Goal: Transaction & Acquisition: Purchase product/service

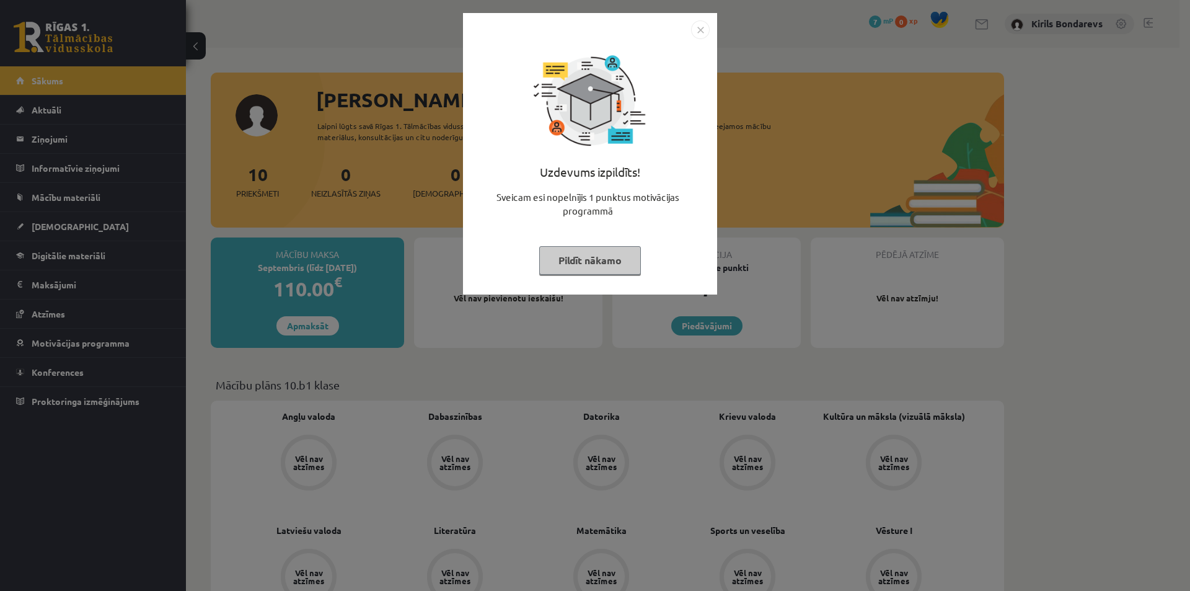
click at [574, 257] on button "Pildīt nākamo" at bounding box center [590, 260] width 102 height 29
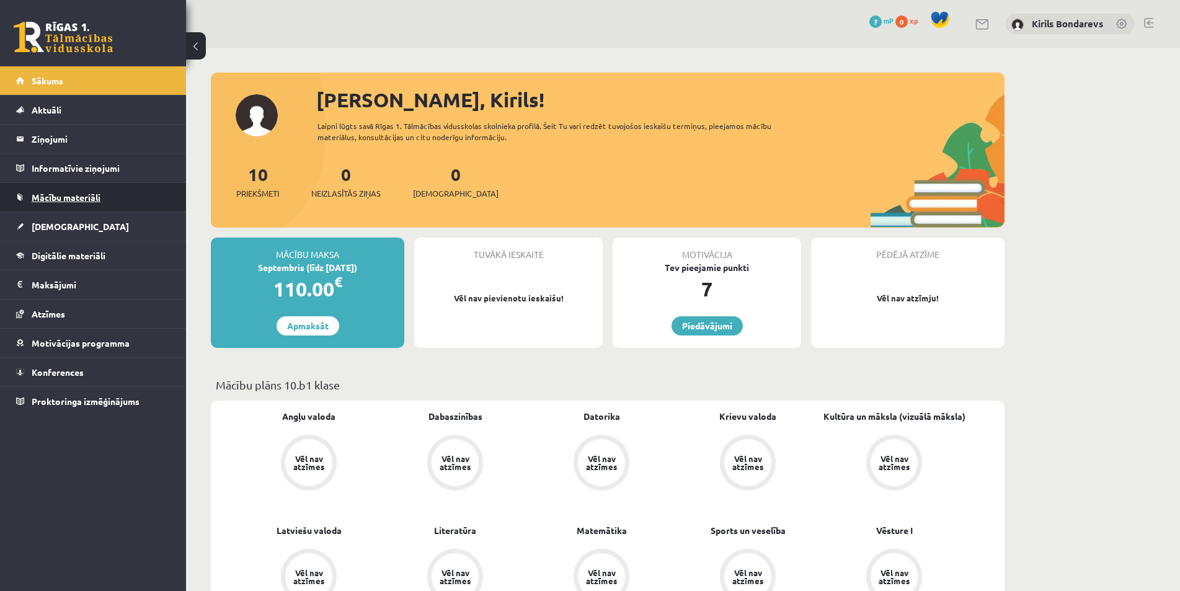
click at [51, 192] on link "Mācību materiāli" at bounding box center [93, 197] width 154 height 29
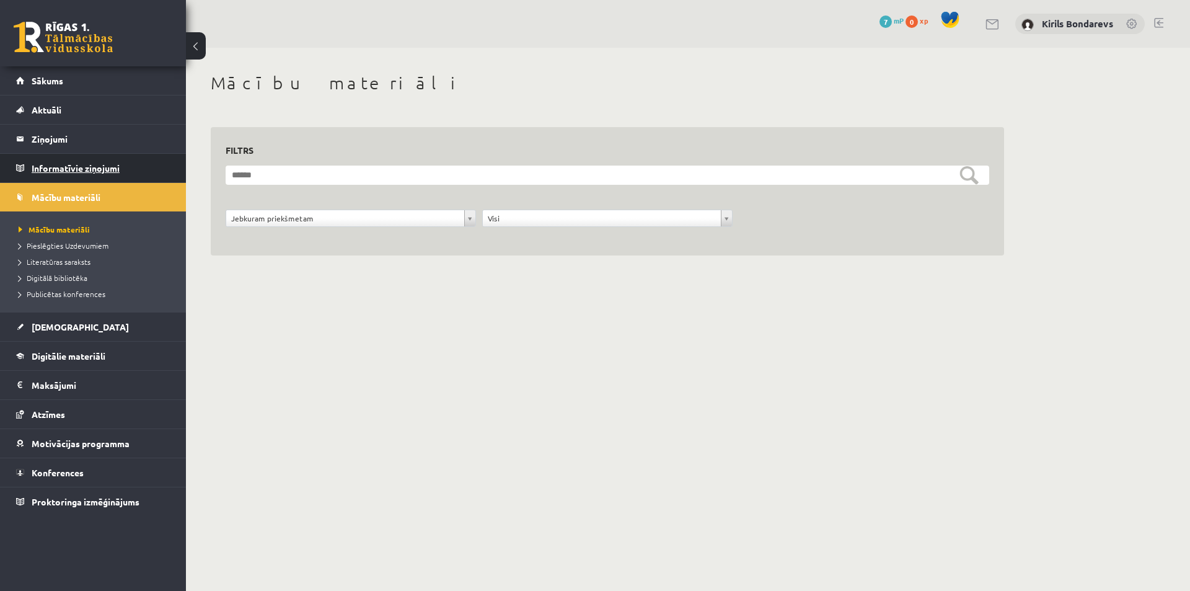
click at [59, 167] on legend "Informatīvie ziņojumi 0" at bounding box center [101, 168] width 139 height 29
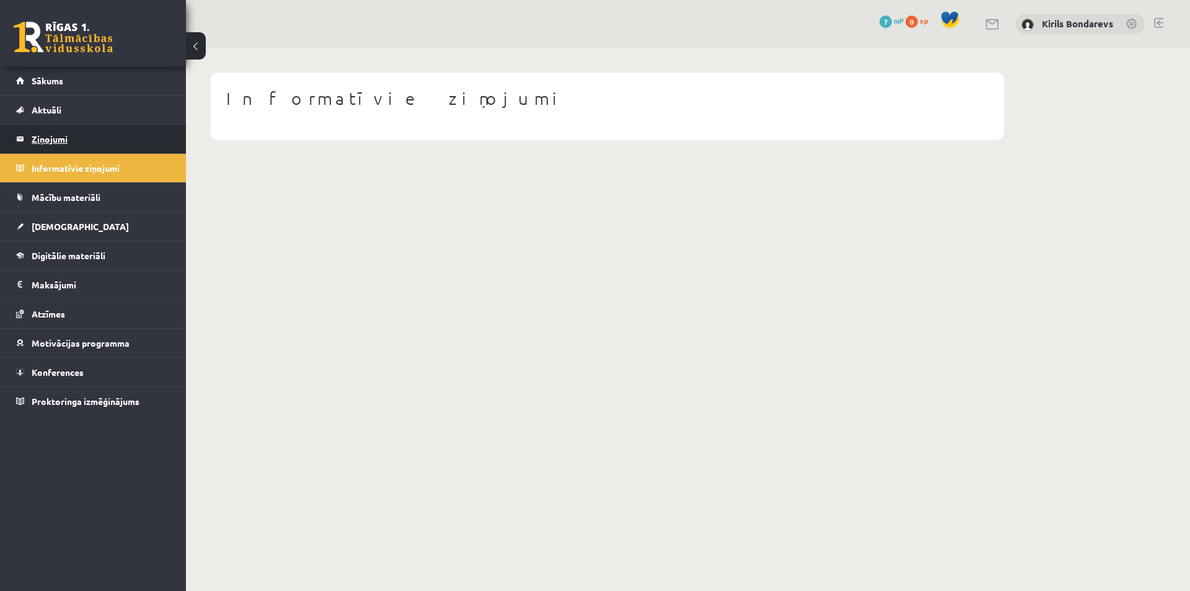
click at [47, 139] on legend "Ziņojumi 0" at bounding box center [101, 139] width 139 height 29
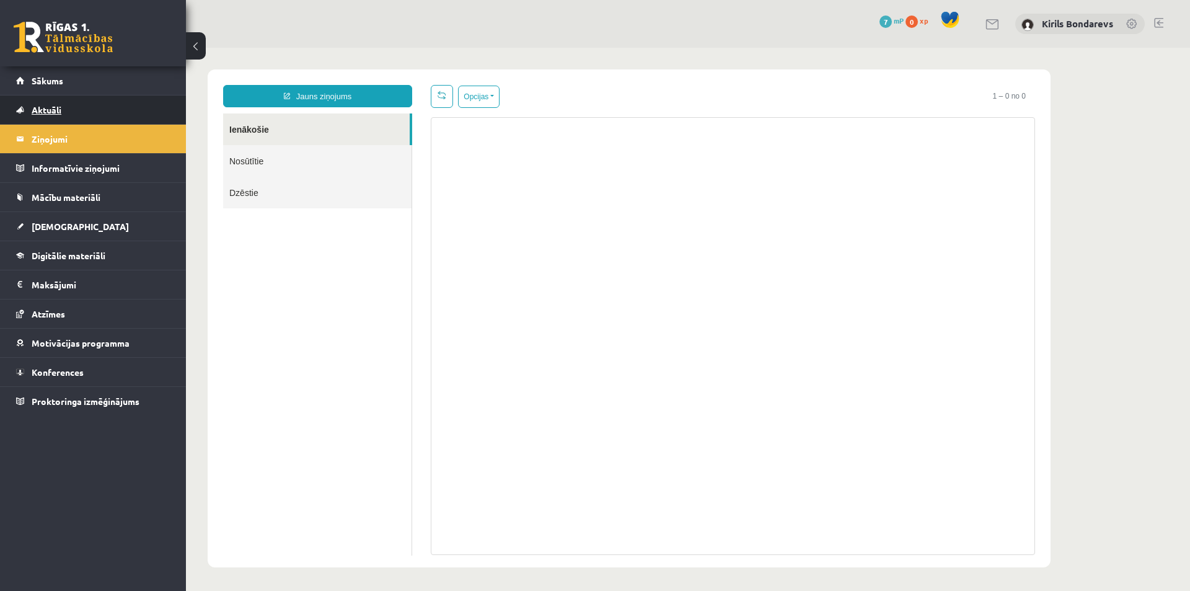
click at [48, 109] on span "Aktuāli" at bounding box center [47, 109] width 30 height 11
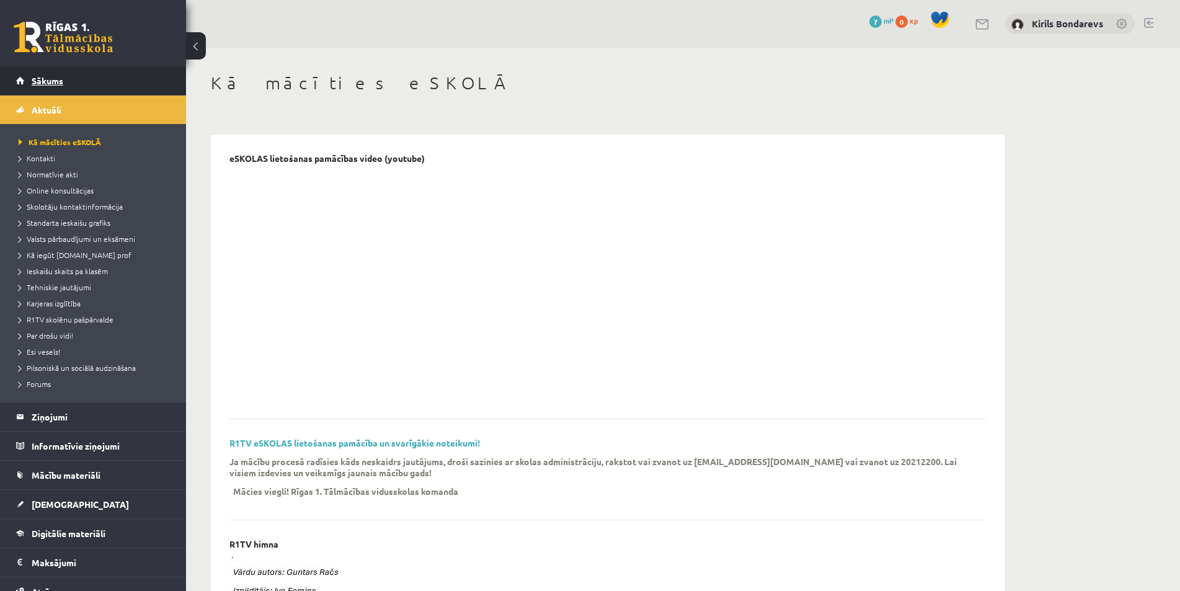
click at [42, 78] on span "Sākums" at bounding box center [48, 80] width 32 height 11
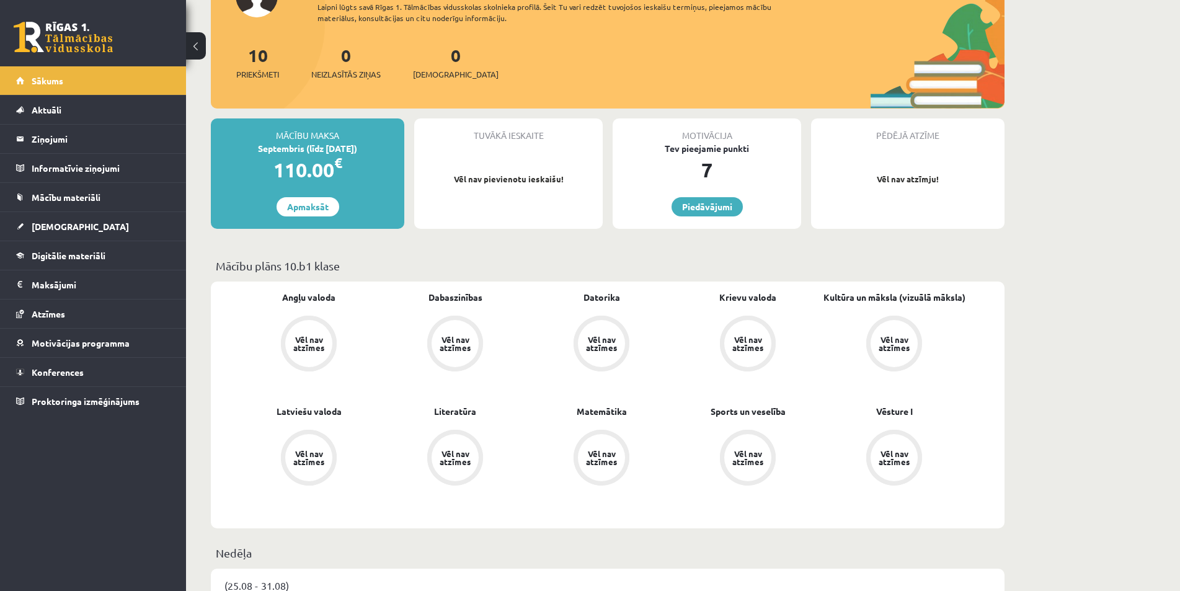
scroll to position [57, 0]
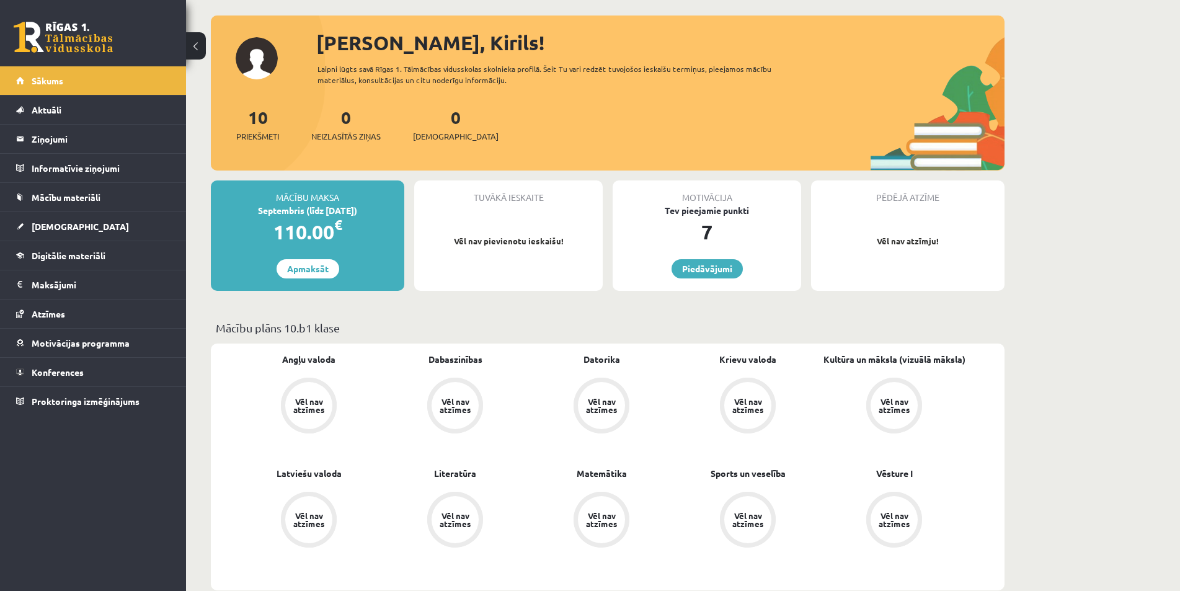
drag, startPoint x: 274, startPoint y: 229, endPoint x: 329, endPoint y: 230, distance: 54.6
click at [329, 230] on div "110.00 €" at bounding box center [307, 232] width 193 height 30
click at [347, 236] on div "110.00 €" at bounding box center [307, 232] width 193 height 30
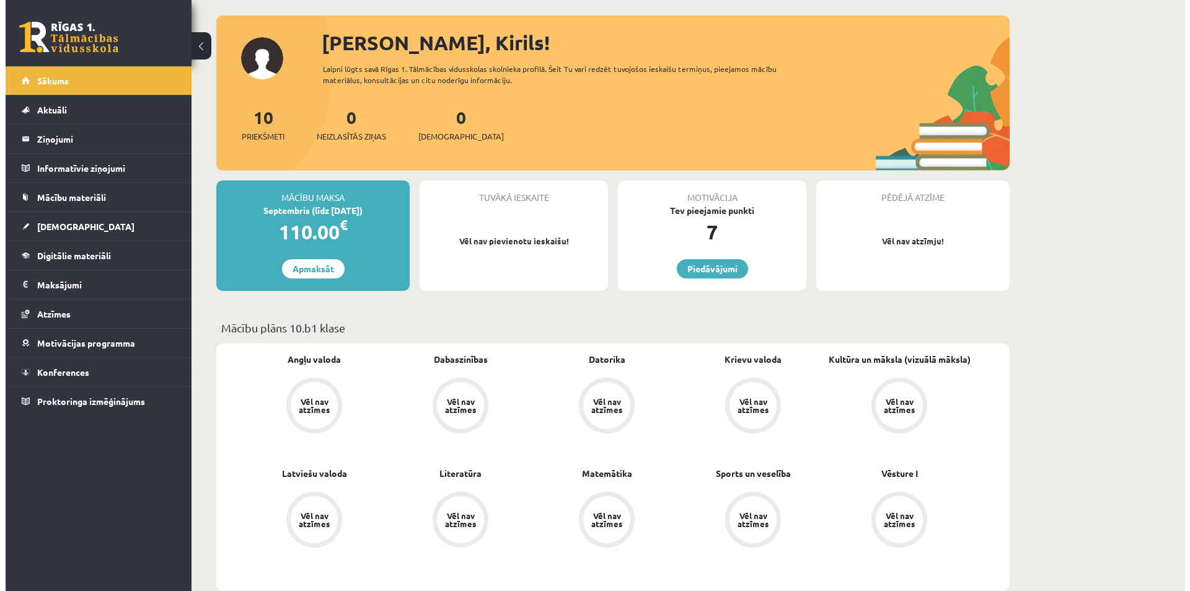
scroll to position [0, 0]
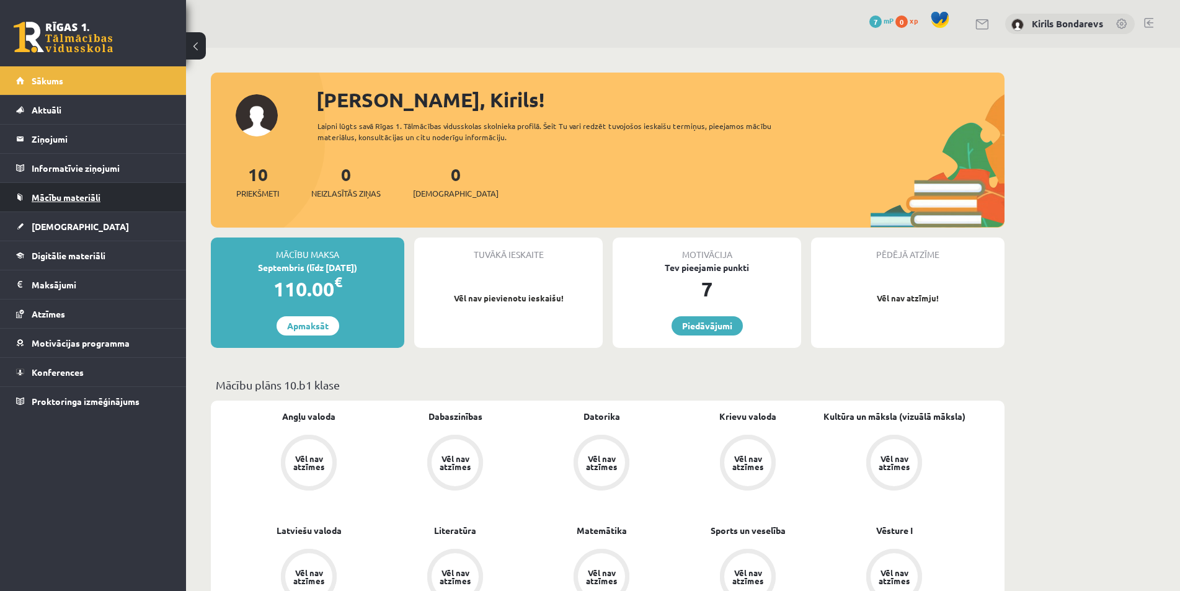
click at [58, 197] on span "Mācību materiāli" at bounding box center [66, 197] width 69 height 11
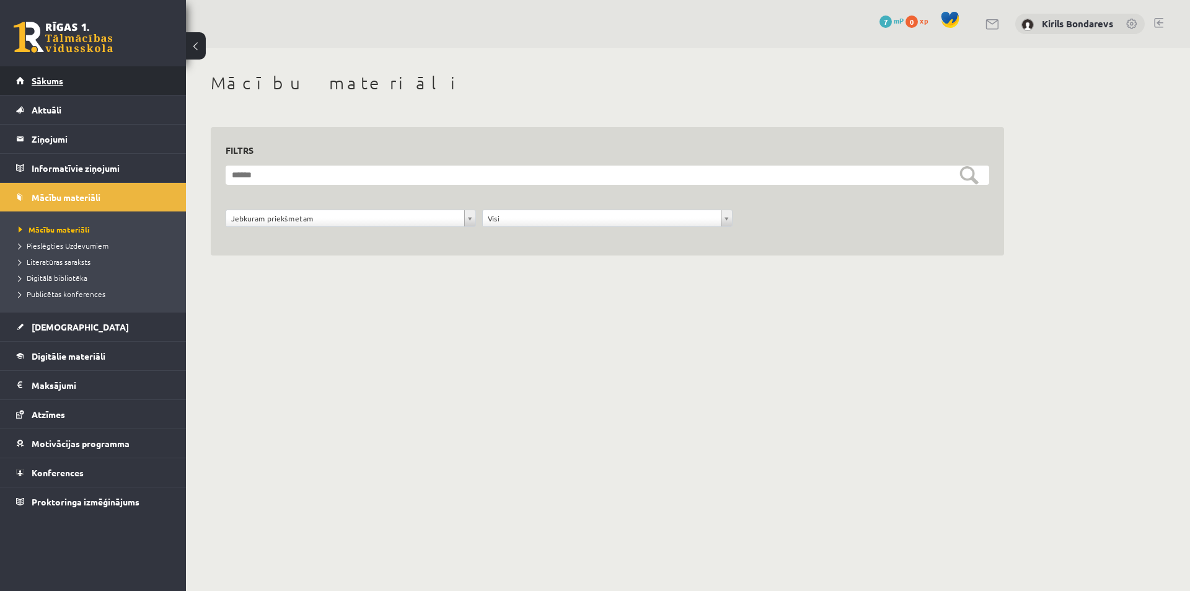
click at [45, 76] on span "Sākums" at bounding box center [48, 80] width 32 height 11
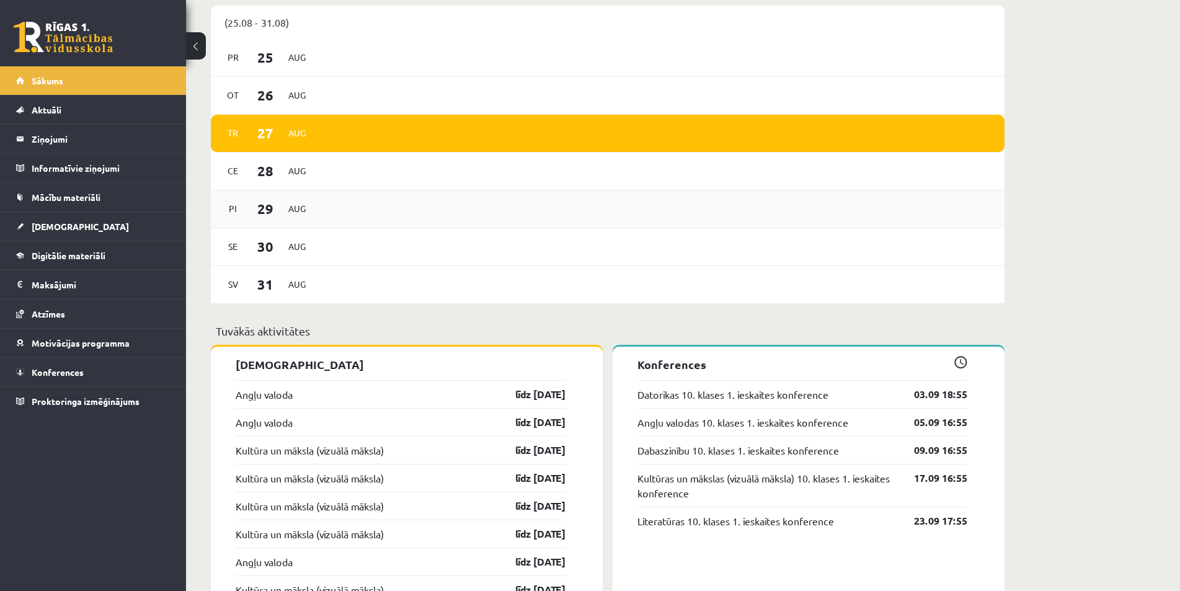
scroll to position [558, 0]
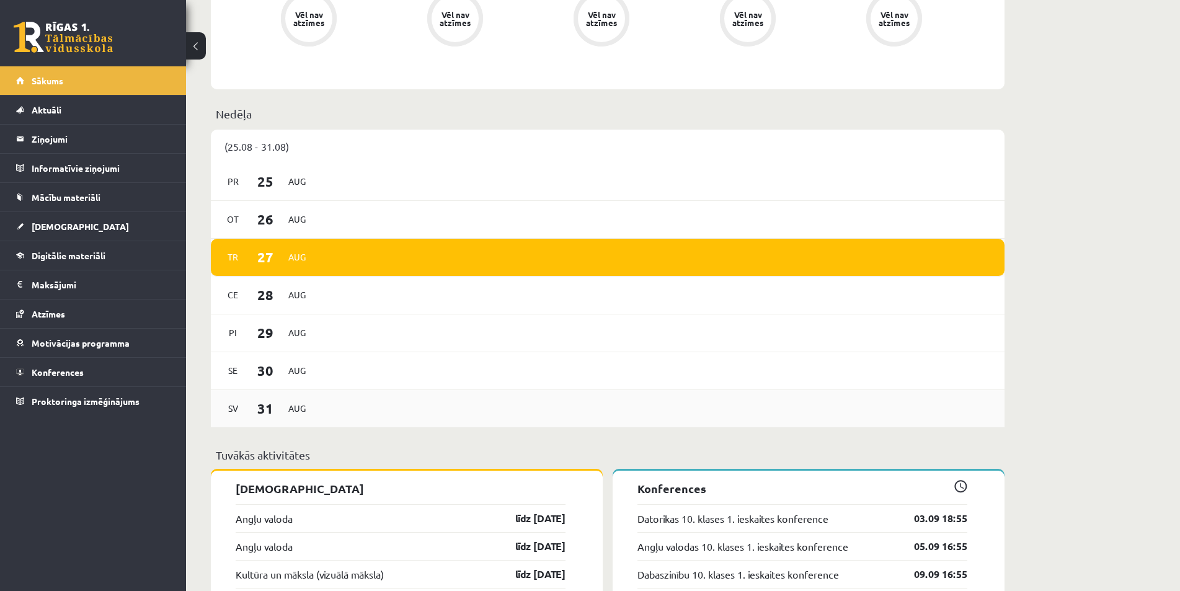
click at [326, 412] on div "Sv 31 Aug" at bounding box center [608, 409] width 794 height 38
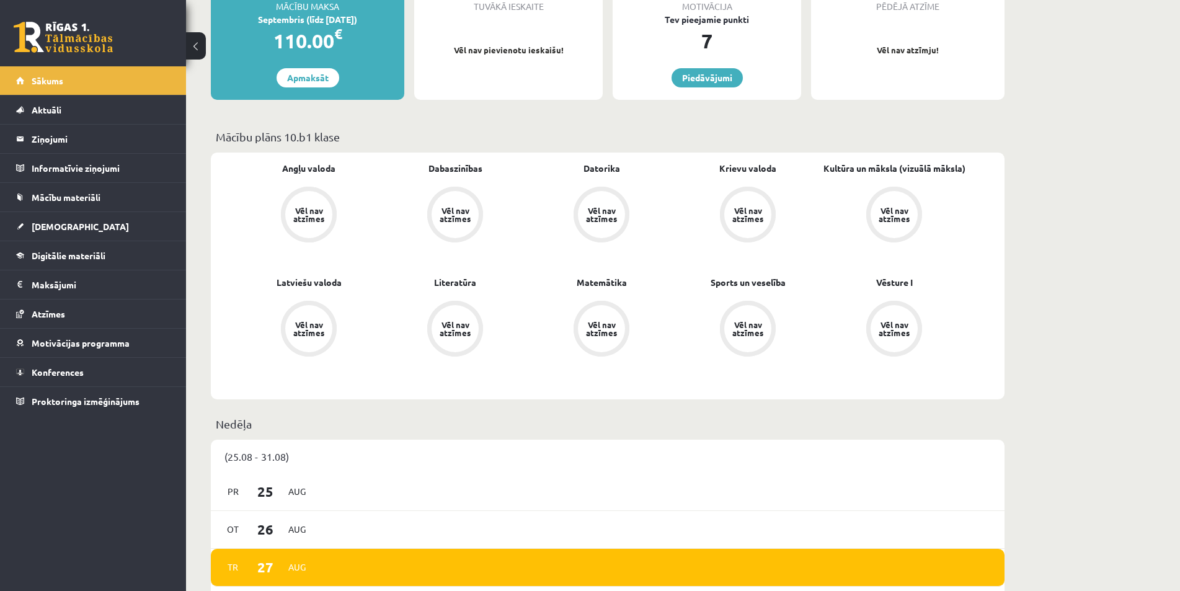
scroll to position [0, 0]
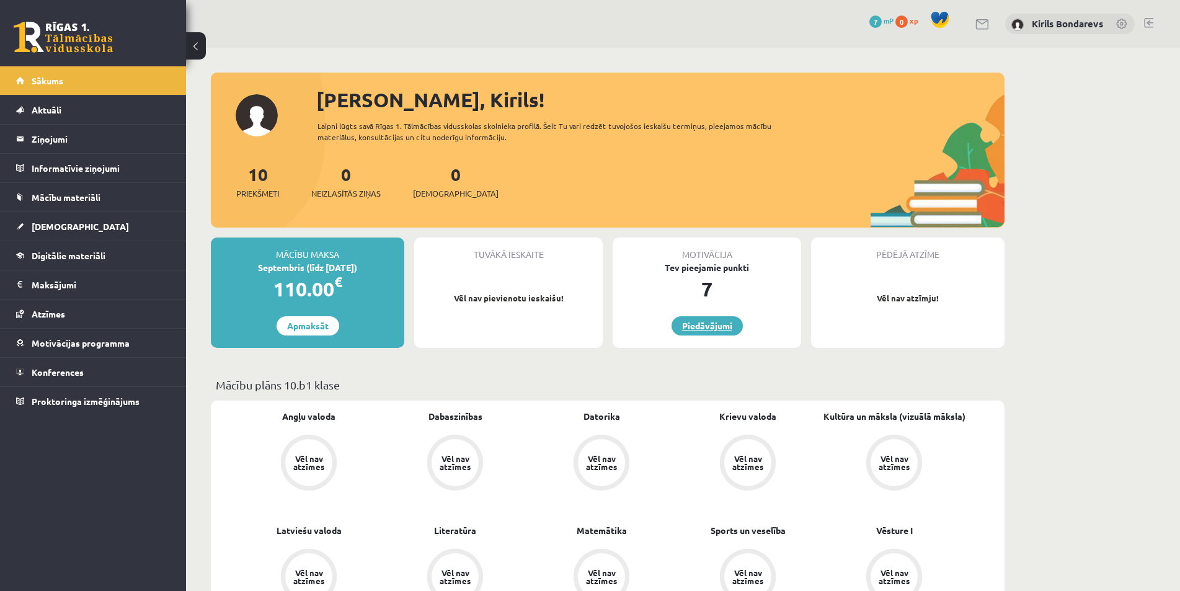
click at [712, 327] on link "Piedāvājumi" at bounding box center [706, 325] width 71 height 19
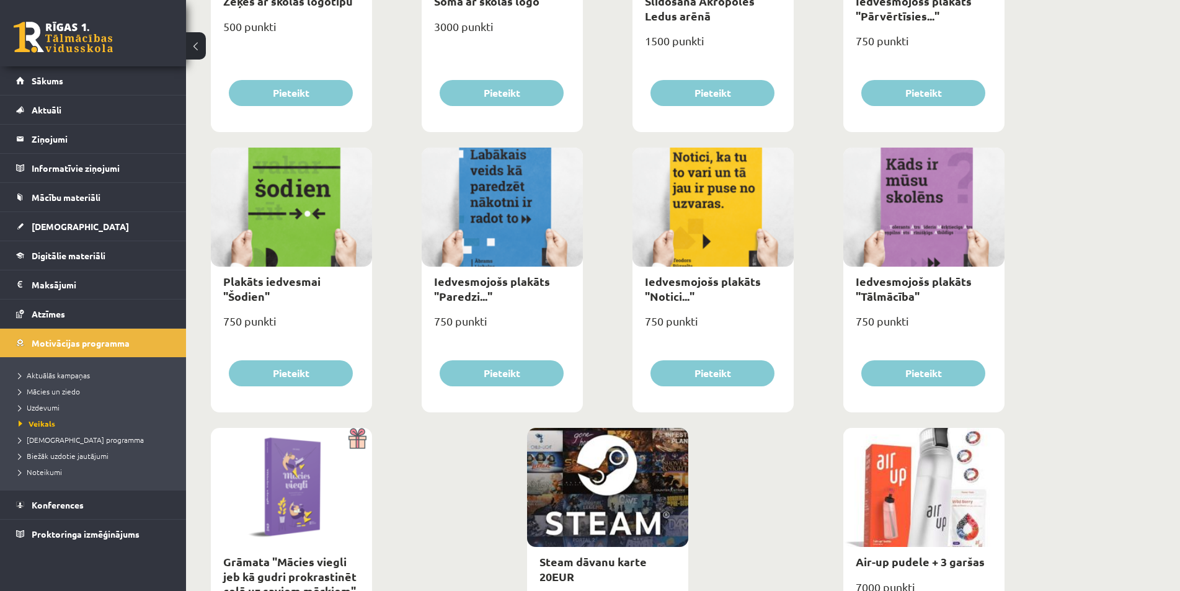
scroll to position [1314, 0]
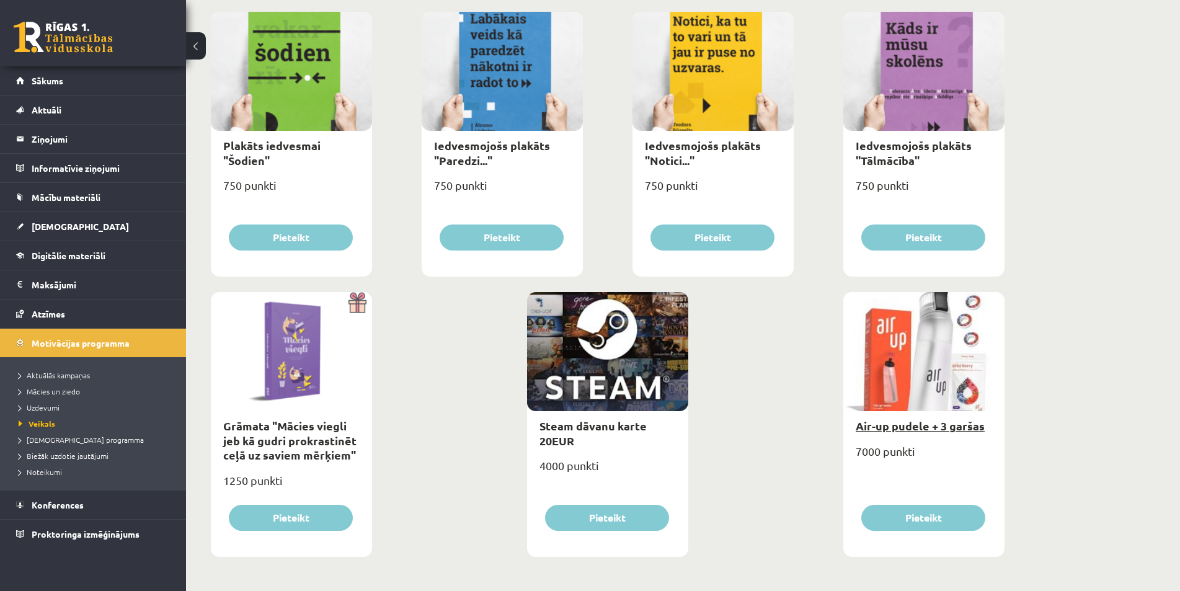
click at [932, 428] on link "Air-up pudele + 3 garšas" at bounding box center [920, 426] width 129 height 14
type input "*"
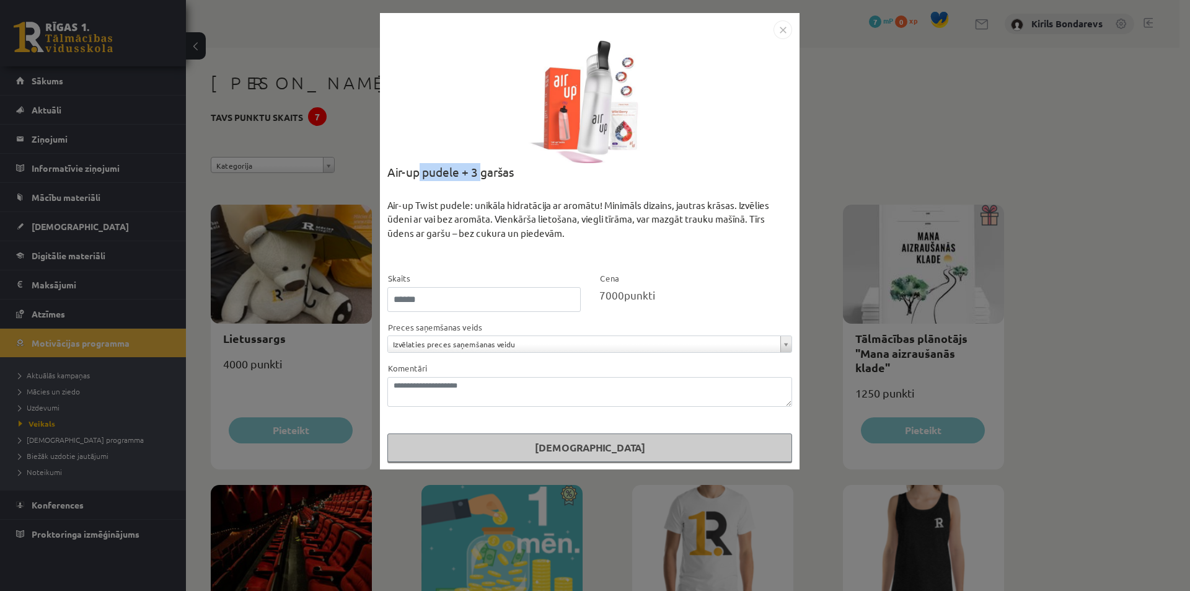
drag, startPoint x: 420, startPoint y: 169, endPoint x: 487, endPoint y: 177, distance: 67.4
click at [482, 176] on div "Air-up pudele + 3 garšas" at bounding box center [590, 180] width 405 height 35
click at [545, 179] on div "Air-up pudele + 3 garšas" at bounding box center [590, 180] width 405 height 35
drag, startPoint x: 523, startPoint y: 177, endPoint x: 464, endPoint y: 172, distance: 59.1
click at [464, 172] on div "Air-up pudele + 3 garšas" at bounding box center [590, 180] width 405 height 35
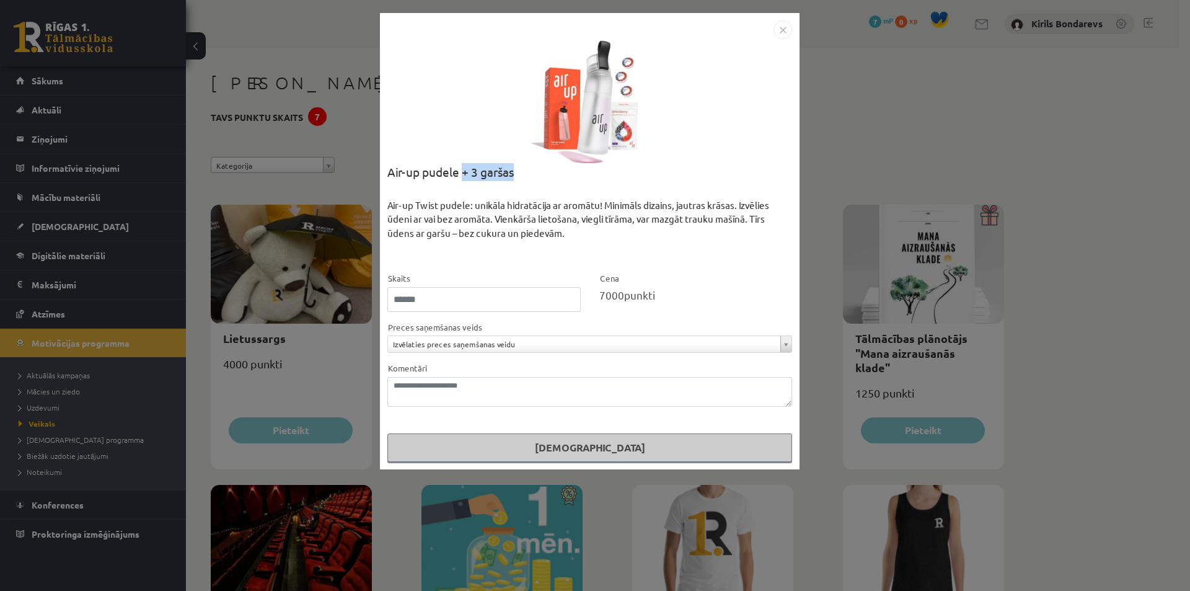
click at [590, 188] on div "Air-up pudele + 3 garšas" at bounding box center [590, 180] width 405 height 35
click at [782, 34] on img "Close" at bounding box center [783, 29] width 19 height 19
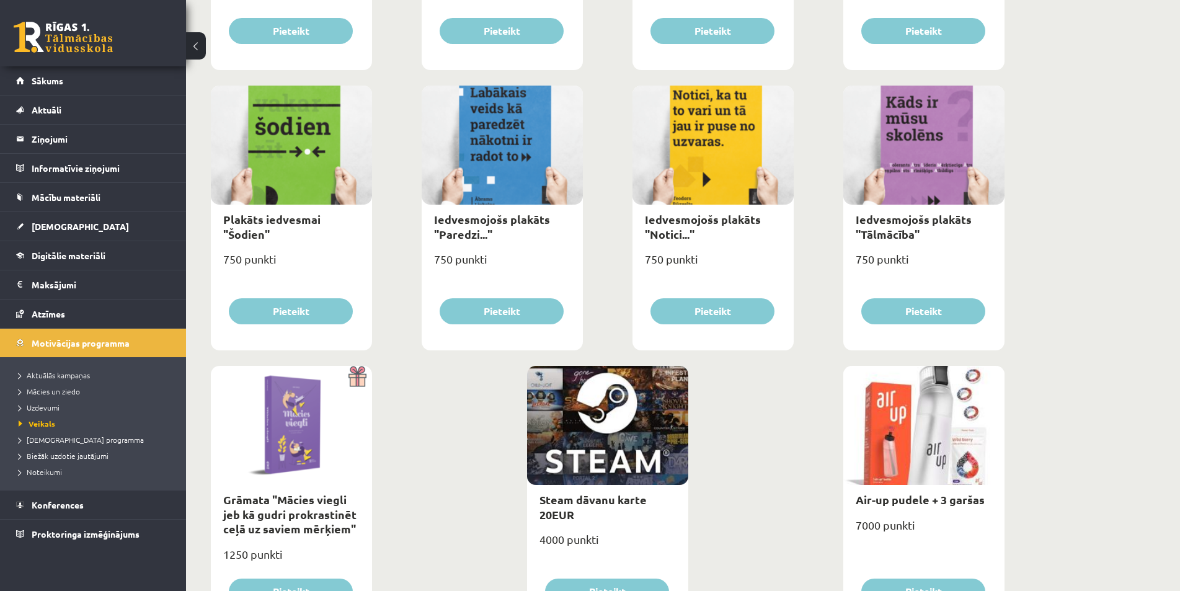
scroll to position [1314, 0]
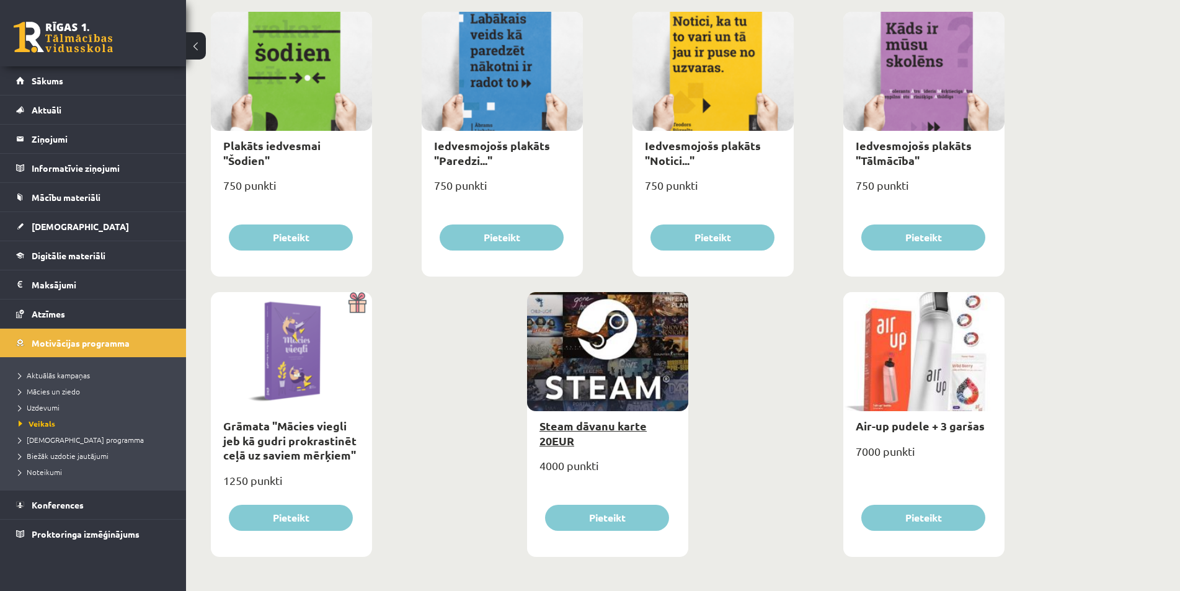
click at [599, 424] on link "Steam dāvanu karte 20EUR" at bounding box center [592, 433] width 107 height 29
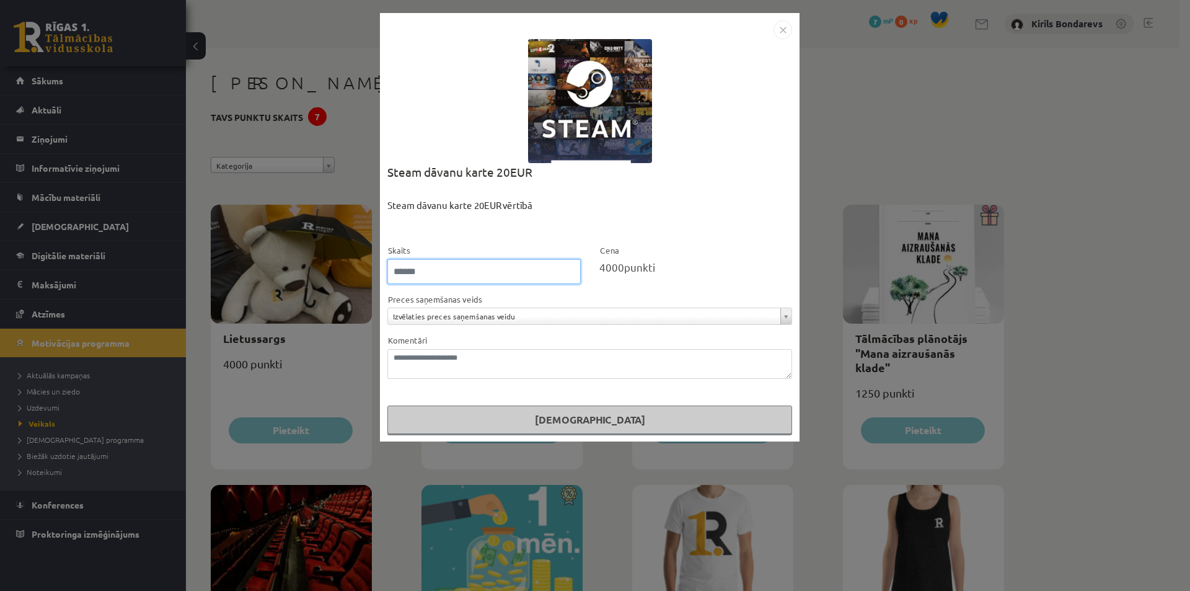
click at [457, 279] on input "*" at bounding box center [484, 271] width 193 height 25
type input "****"
drag, startPoint x: 596, startPoint y: 268, endPoint x: 613, endPoint y: 270, distance: 16.9
click at [613, 270] on div "Cena 4000000 punkti" at bounding box center [696, 263] width 212 height 41
click at [608, 264] on span "4000000" at bounding box center [621, 266] width 43 height 13
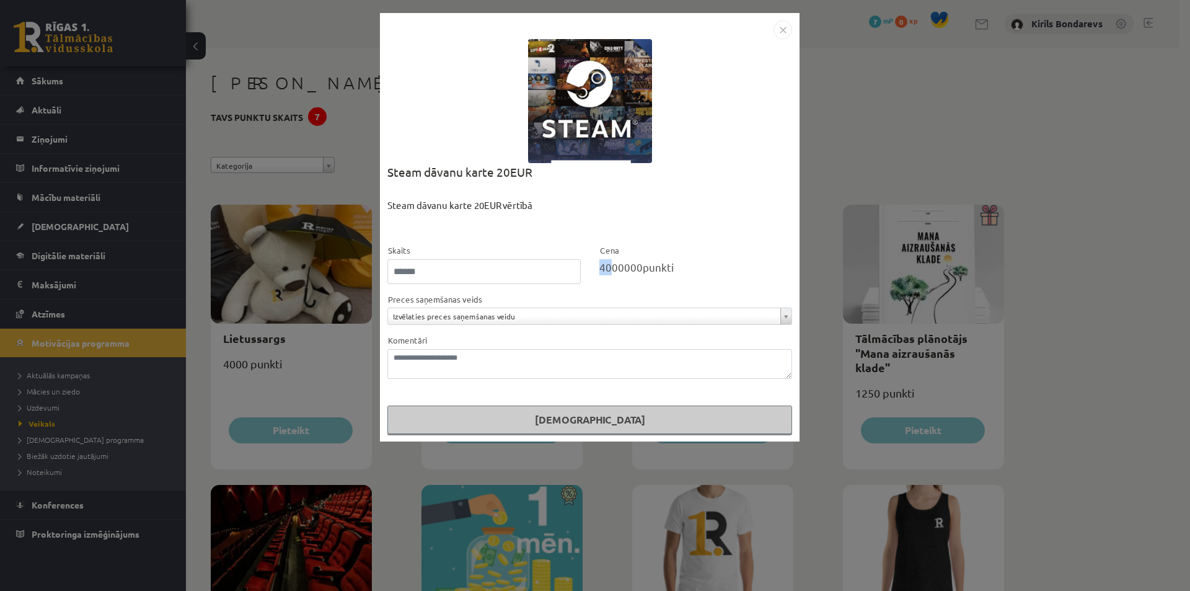
click at [607, 265] on span "4000000" at bounding box center [621, 266] width 43 height 13
click at [607, 269] on span "4000000" at bounding box center [621, 266] width 43 height 13
drag, startPoint x: 428, startPoint y: 277, endPoint x: 419, endPoint y: 271, distance: 11.2
click at [370, 272] on div "**********" at bounding box center [595, 295] width 1190 height 591
drag, startPoint x: 442, startPoint y: 269, endPoint x: 479, endPoint y: 215, distance: 66.0
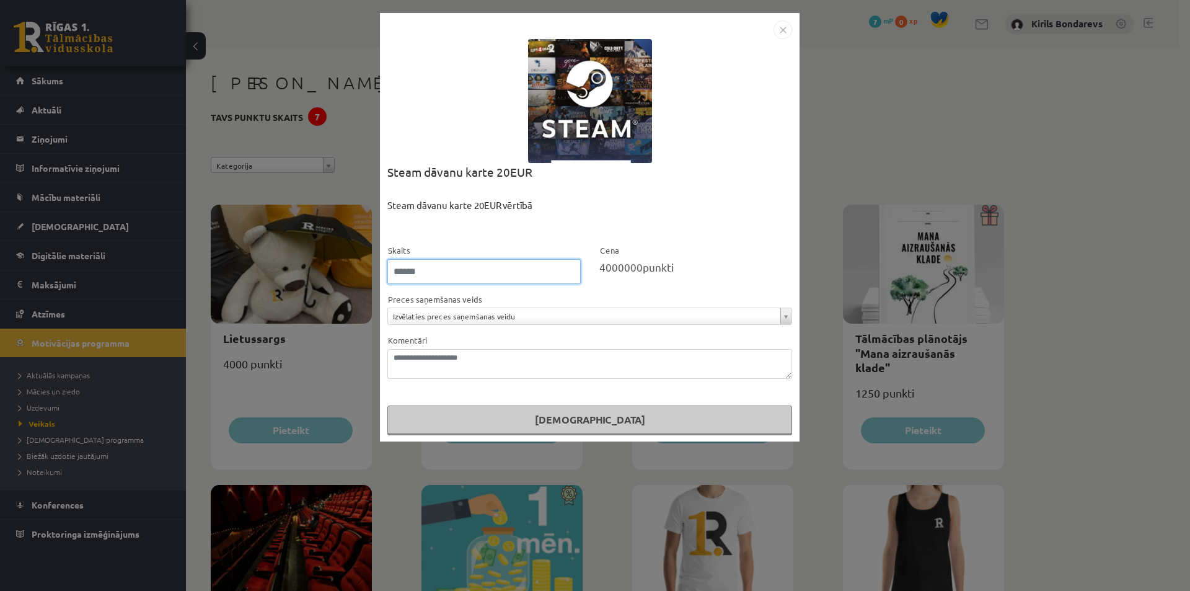
click at [443, 268] on input "****" at bounding box center [484, 271] width 193 height 25
click at [494, 176] on div "Steam dāvanu karte 20EUR" at bounding box center [590, 180] width 405 height 35
drag, startPoint x: 498, startPoint y: 171, endPoint x: 558, endPoint y: 176, distance: 60.3
click at [529, 174] on div "Steam dāvanu karte 20EUR" at bounding box center [590, 180] width 405 height 35
click at [613, 184] on div "Steam dāvanu karte 20EUR" at bounding box center [590, 180] width 405 height 35
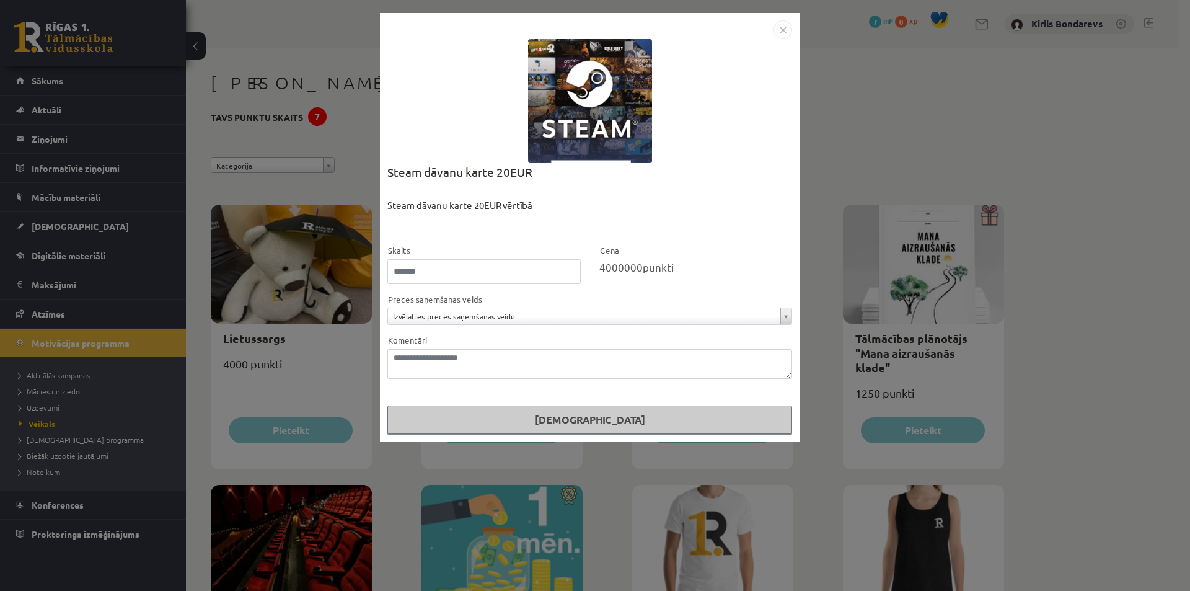
click at [786, 29] on img "Close" at bounding box center [783, 29] width 19 height 19
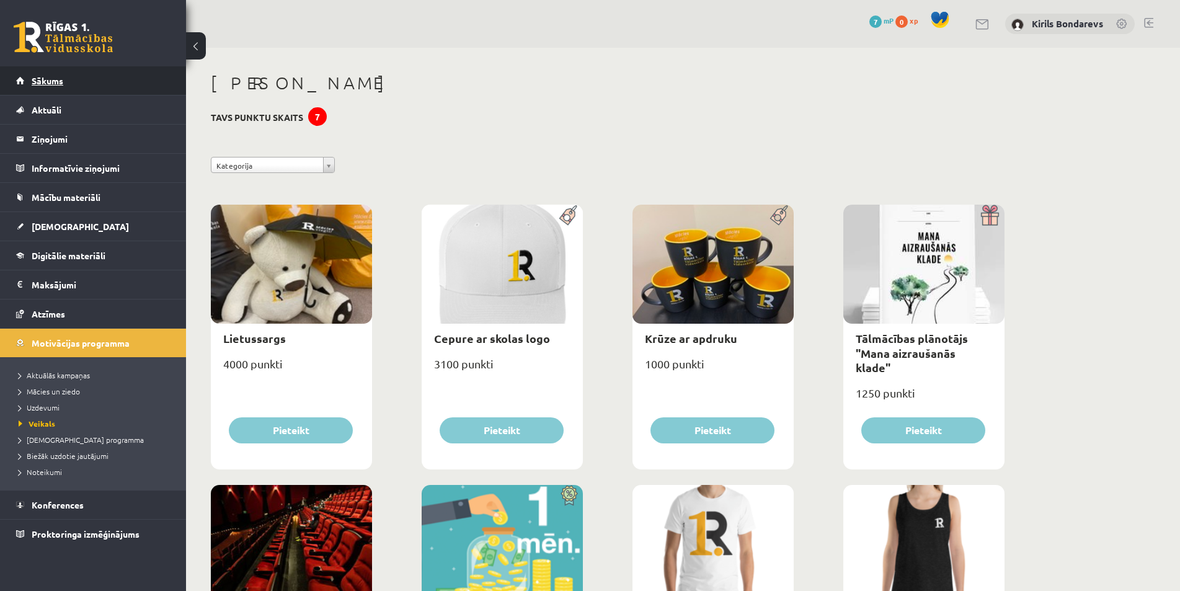
click at [25, 84] on link "Sākums" at bounding box center [93, 80] width 154 height 29
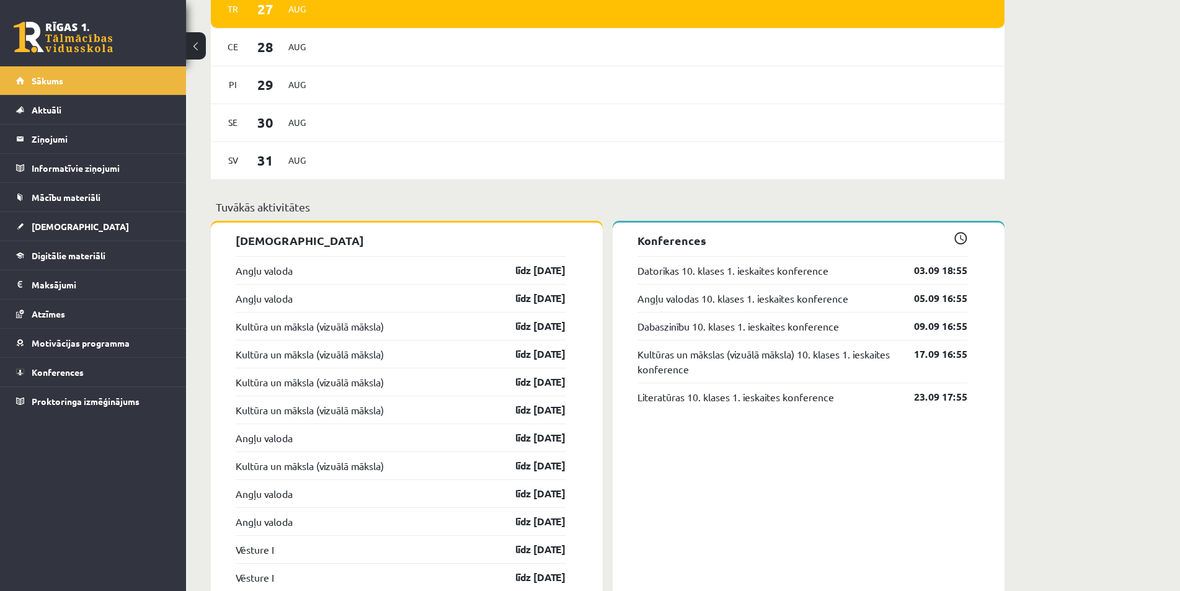
scroll to position [620, 0]
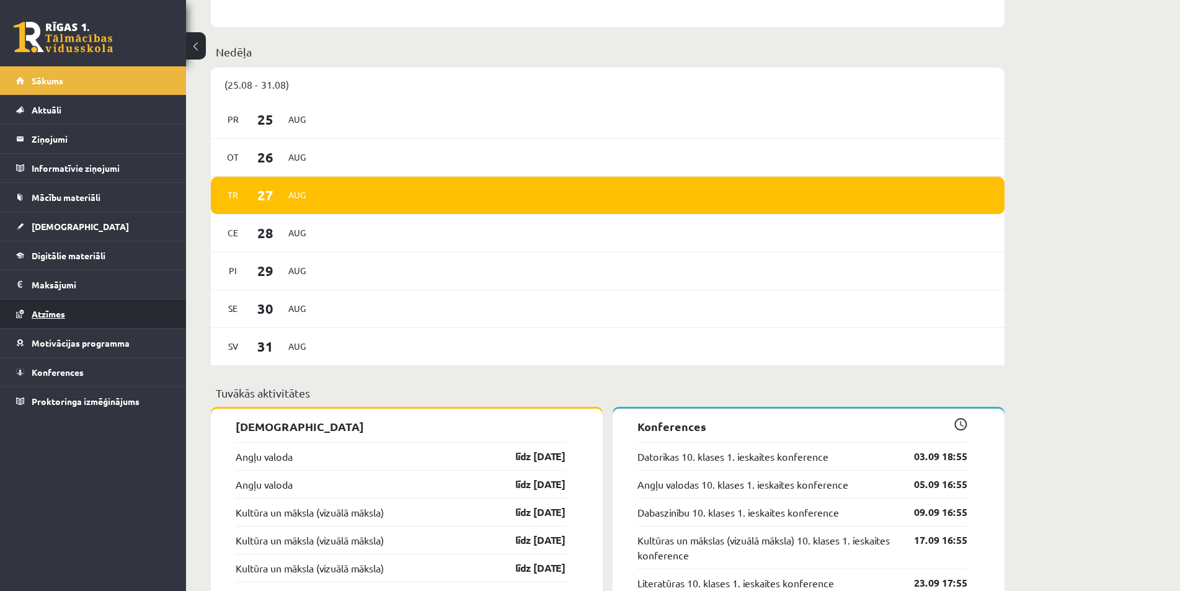
click at [46, 309] on span "Atzīmes" at bounding box center [48, 313] width 33 height 11
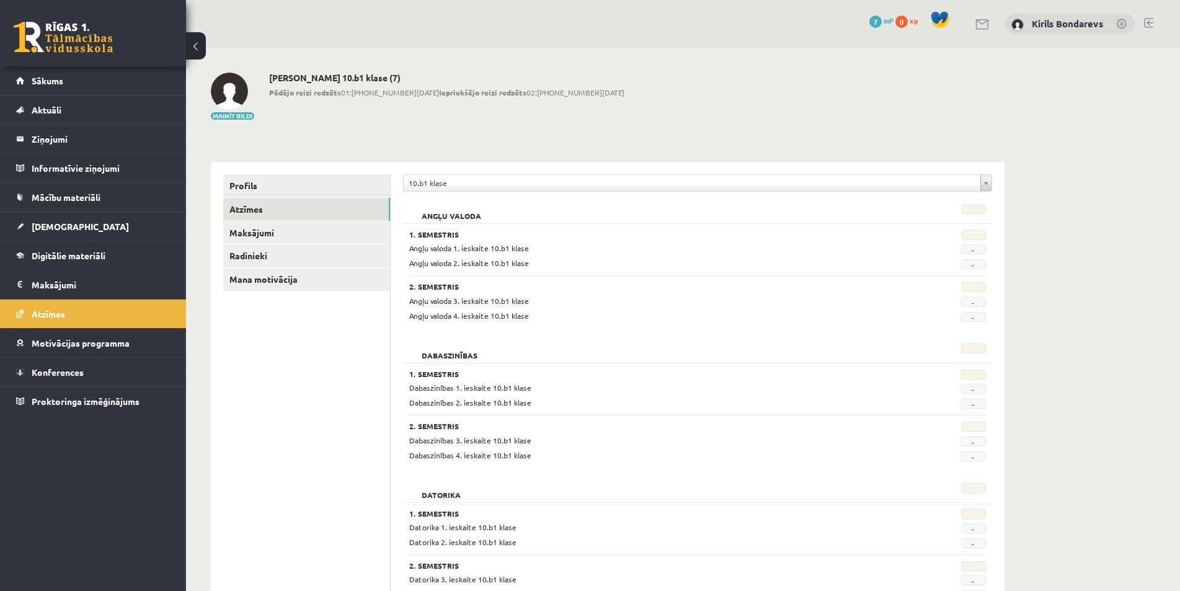
click at [970, 254] on span "-" at bounding box center [973, 249] width 25 height 10
click at [233, 114] on button "Mainīt bildi" at bounding box center [232, 115] width 43 height 7
